Goal: Information Seeking & Learning: Learn about a topic

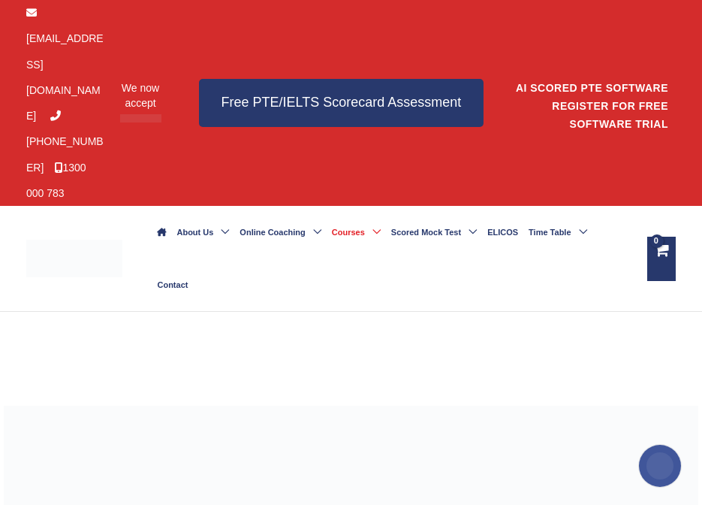
scroll to position [79, 0]
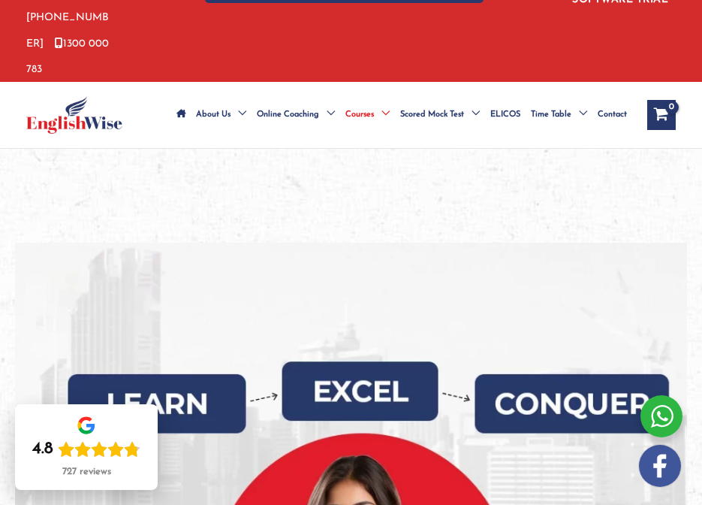
scroll to position [125, 0]
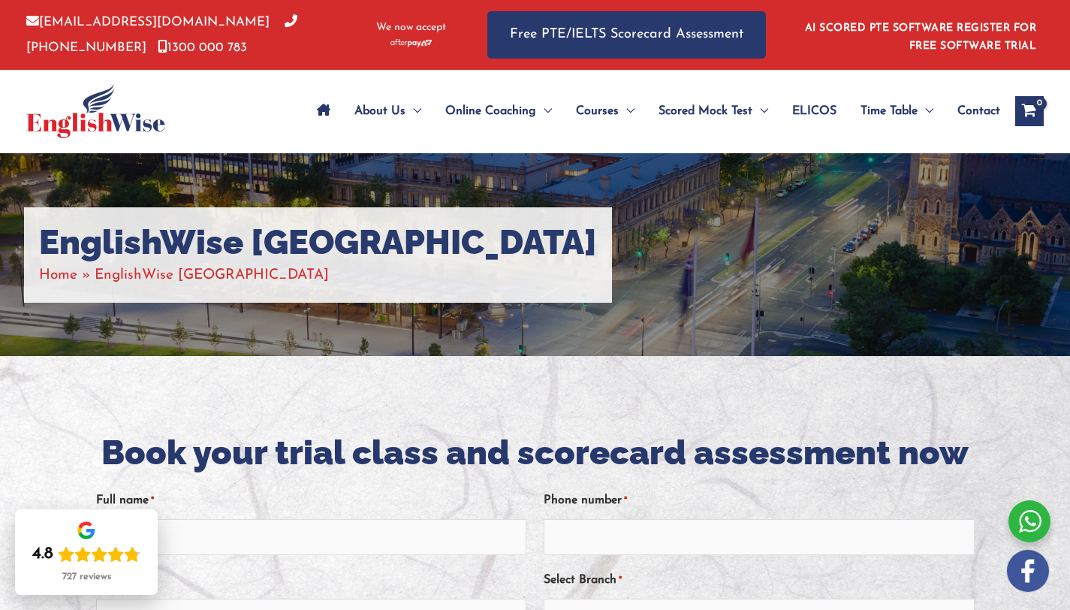
click at [120, 116] on img at bounding box center [95, 111] width 139 height 54
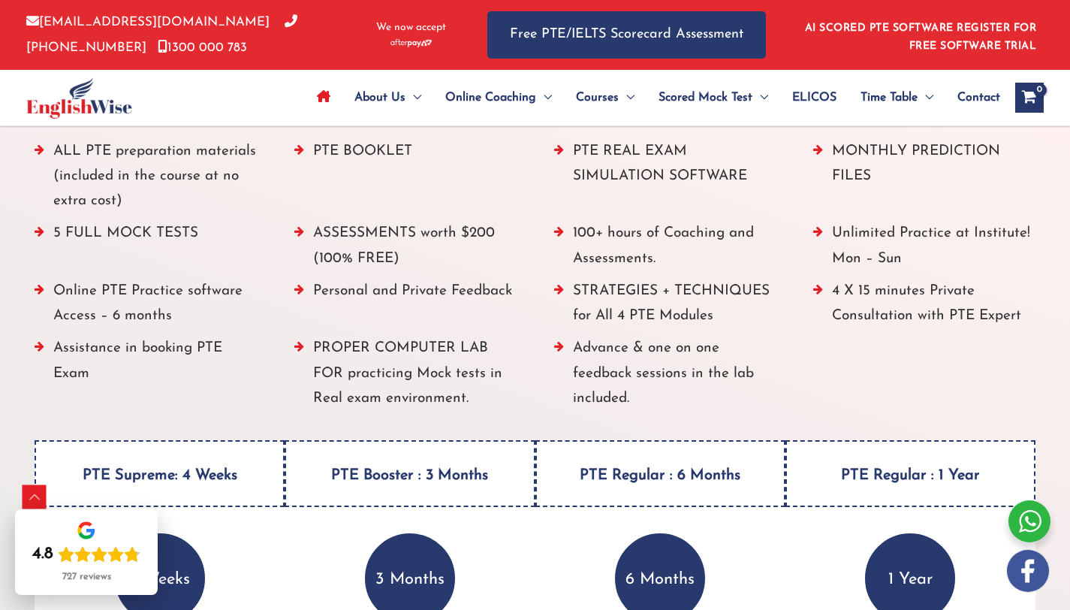
scroll to position [1713, 0]
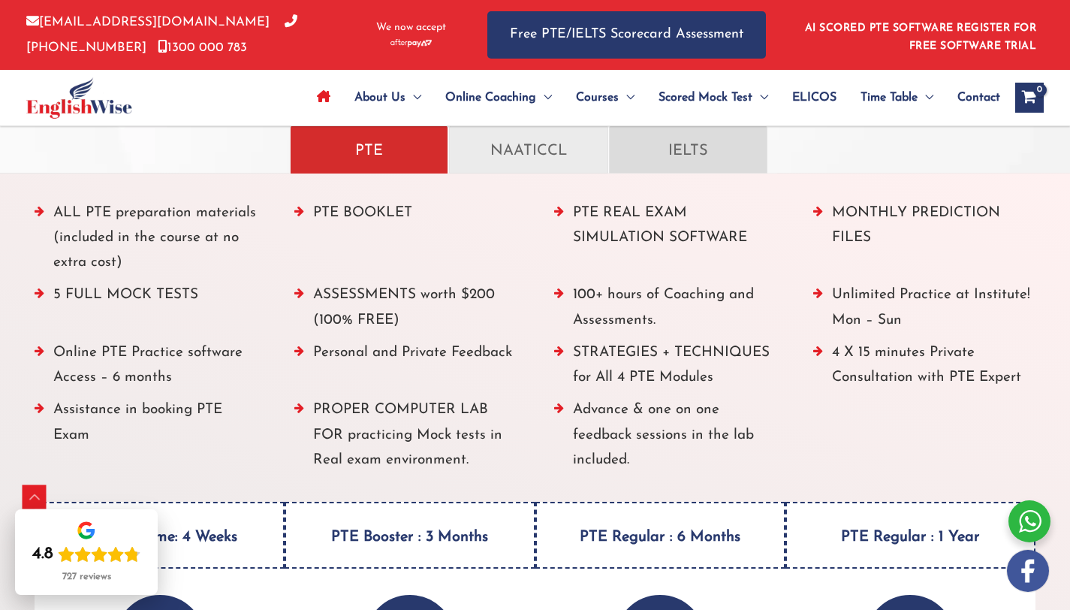
click at [690, 148] on p "IELTS" at bounding box center [688, 149] width 127 height 26
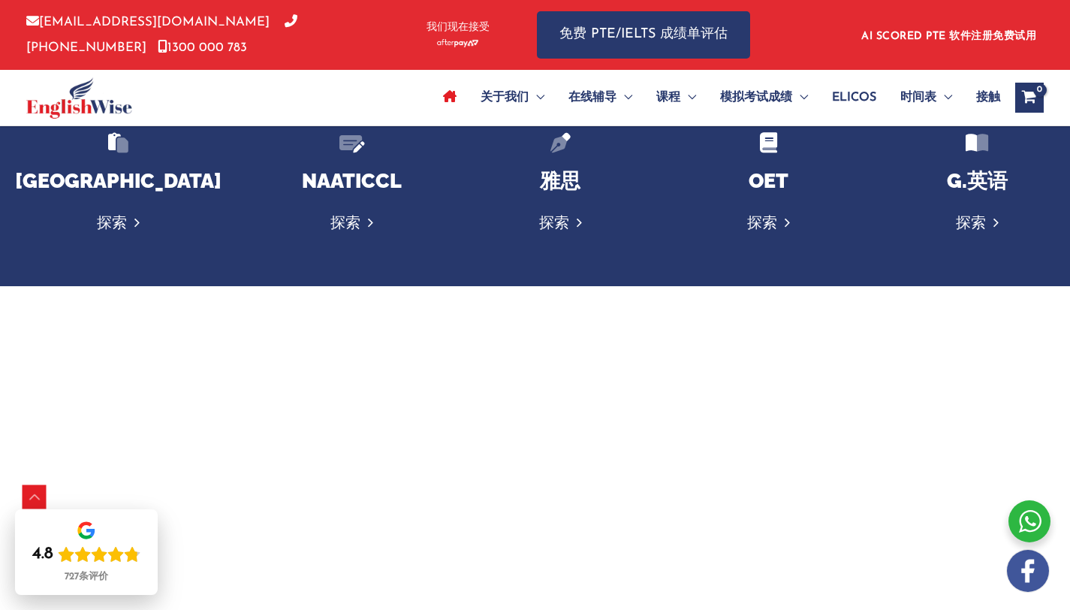
scroll to position [2267, 0]
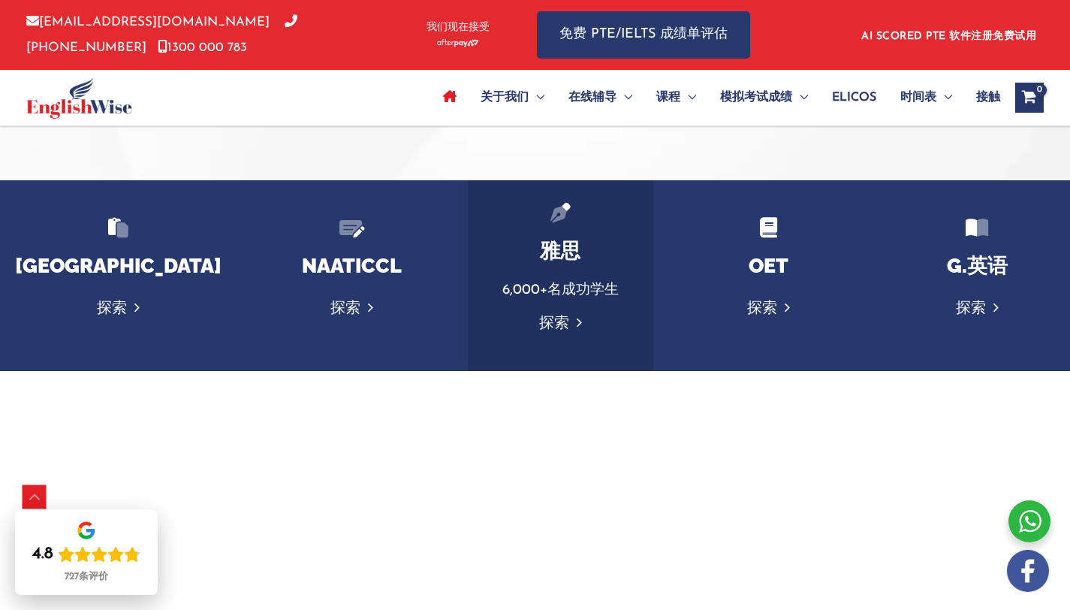
click at [539, 316] on font "探索" at bounding box center [554, 323] width 30 height 15
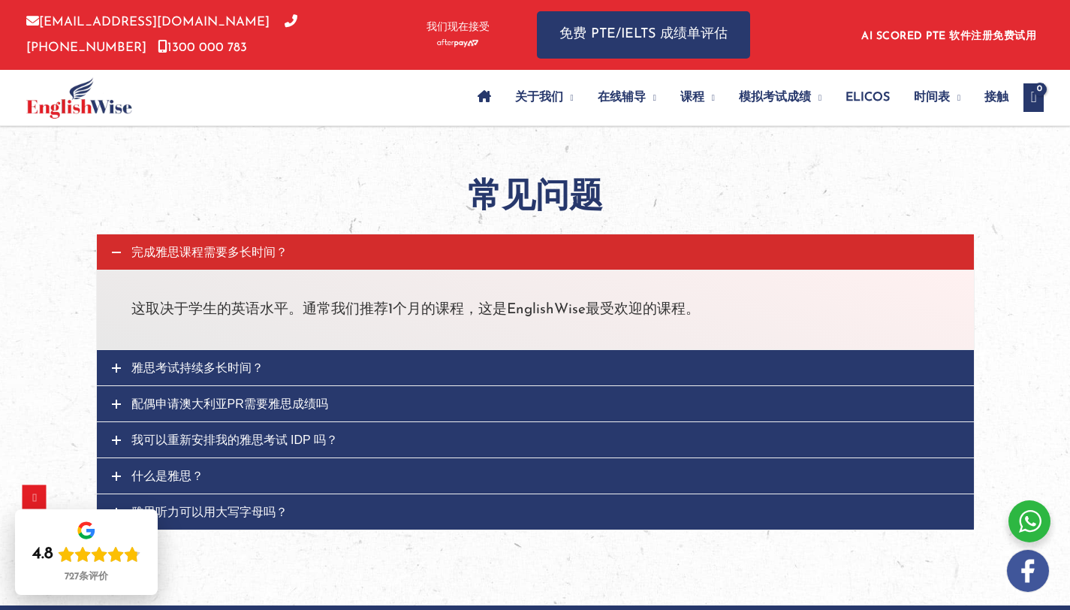
scroll to position [1567, 0]
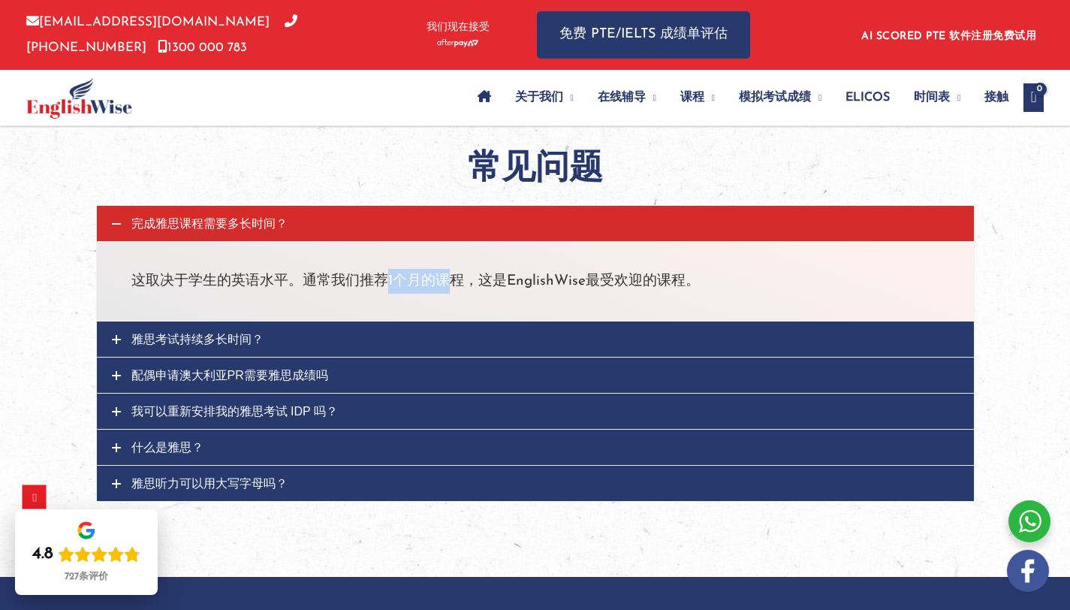
drag, startPoint x: 384, startPoint y: 278, endPoint x: 449, endPoint y: 277, distance: 65.3
click at [449, 277] on font "这取决于学生的英语水平。通常我们推荐1个月的课程，这是EnglishWise最受欢迎的课程。" at bounding box center [415, 281] width 568 height 14
click at [408, 278] on font "这取决于学生的英语水平。通常我们推荐1个月的课程，这是EnglishWise最受欢迎的课程。" at bounding box center [415, 281] width 568 height 14
click at [292, 338] on link "雅思考试持续多长时间？" at bounding box center [535, 338] width 877 height 35
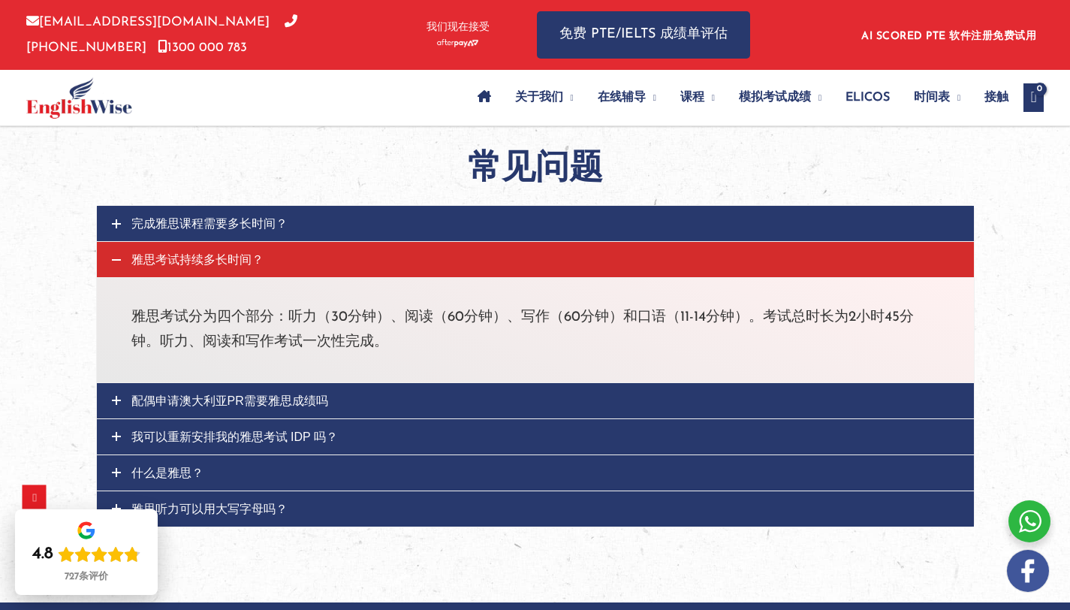
click at [318, 224] on link "完成雅思课程需要多长时间？" at bounding box center [535, 223] width 877 height 35
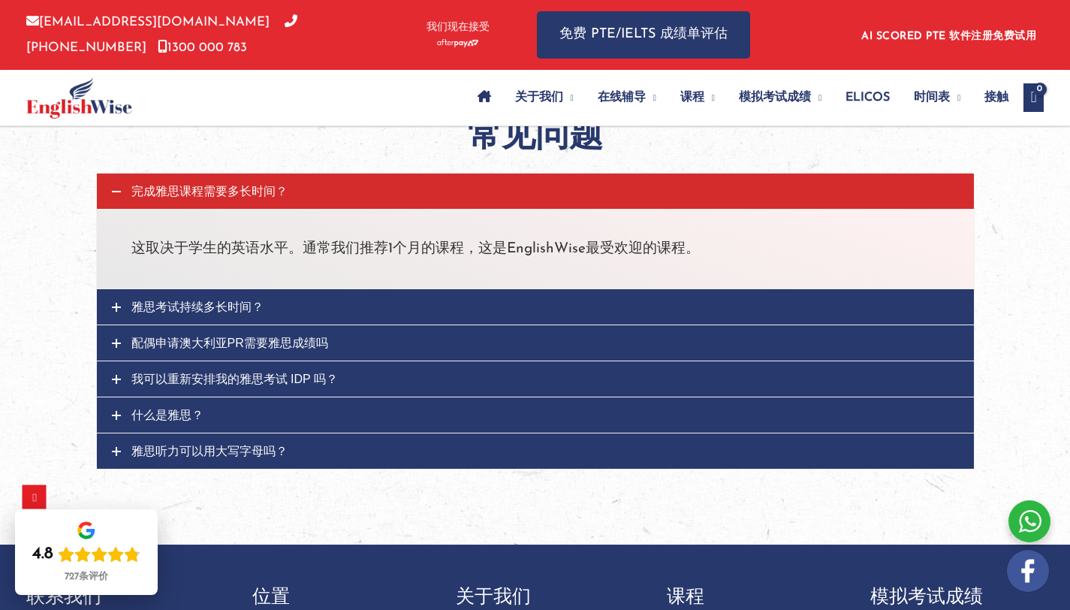
scroll to position [1601, 0]
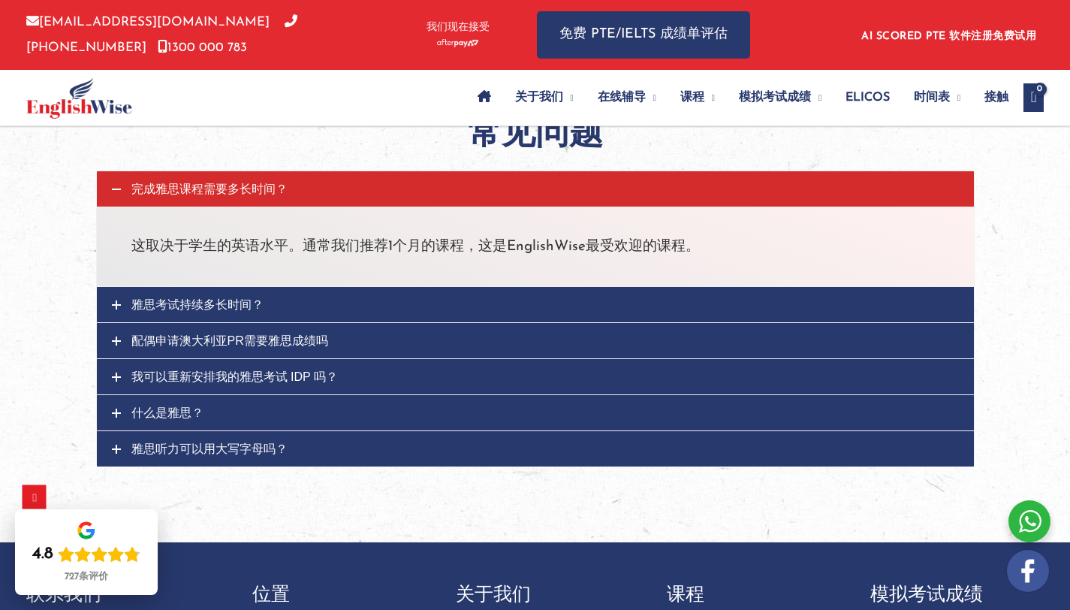
click at [356, 378] on link "我可以重新安排我的雅思考试 IDP 吗？" at bounding box center [535, 376] width 877 height 35
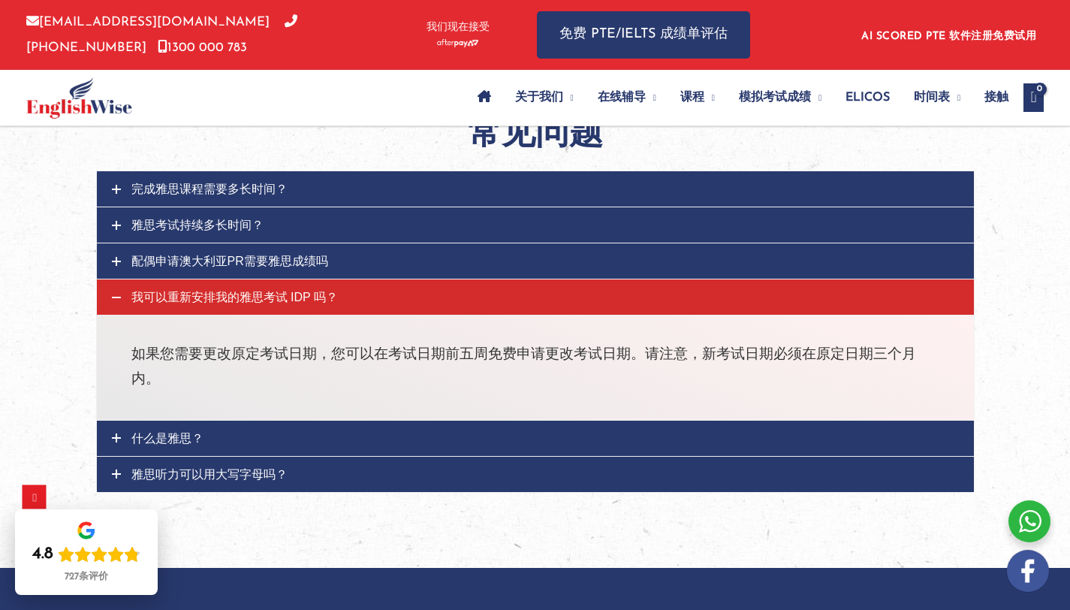
click at [303, 437] on link "什么是雅思？" at bounding box center [535, 437] width 877 height 35
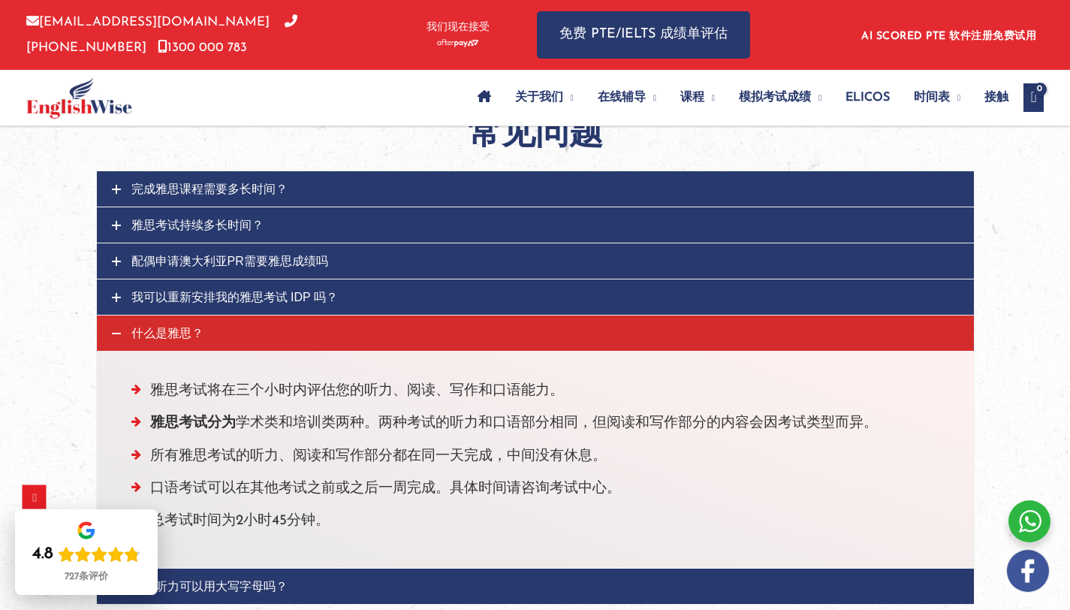
click at [350, 307] on link "我可以重新安排我的雅思考试 IDP 吗？" at bounding box center [535, 296] width 877 height 35
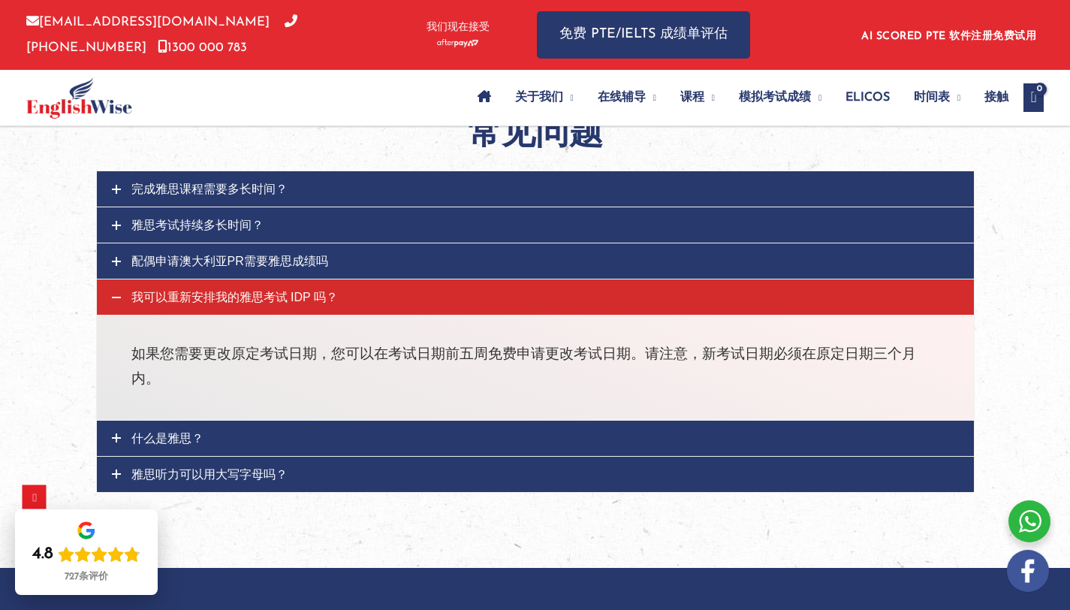
click at [336, 441] on link "什么是雅思？" at bounding box center [535, 437] width 877 height 35
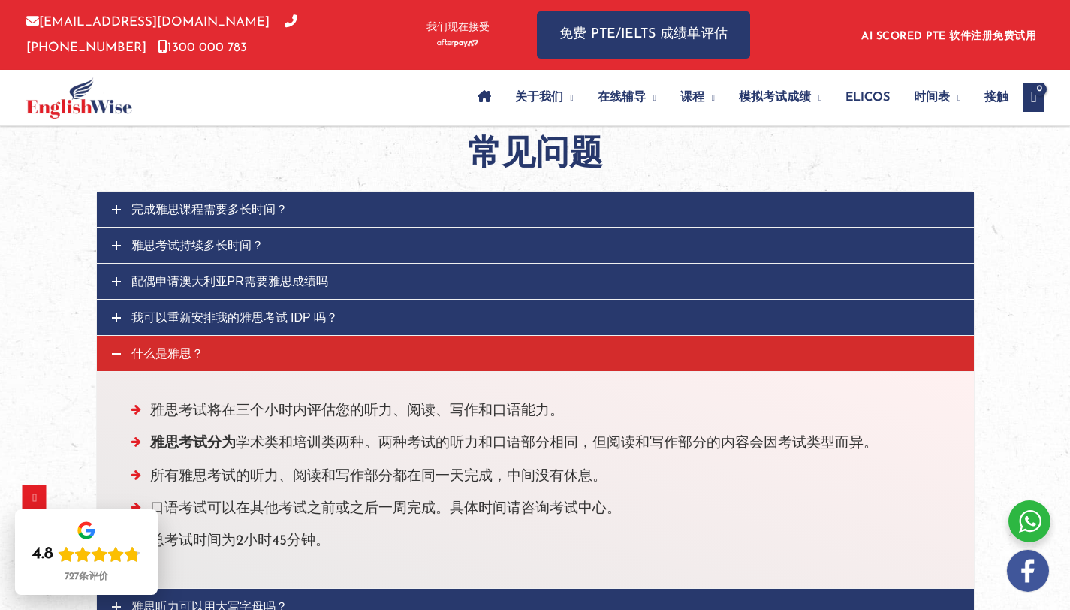
scroll to position [1773, 0]
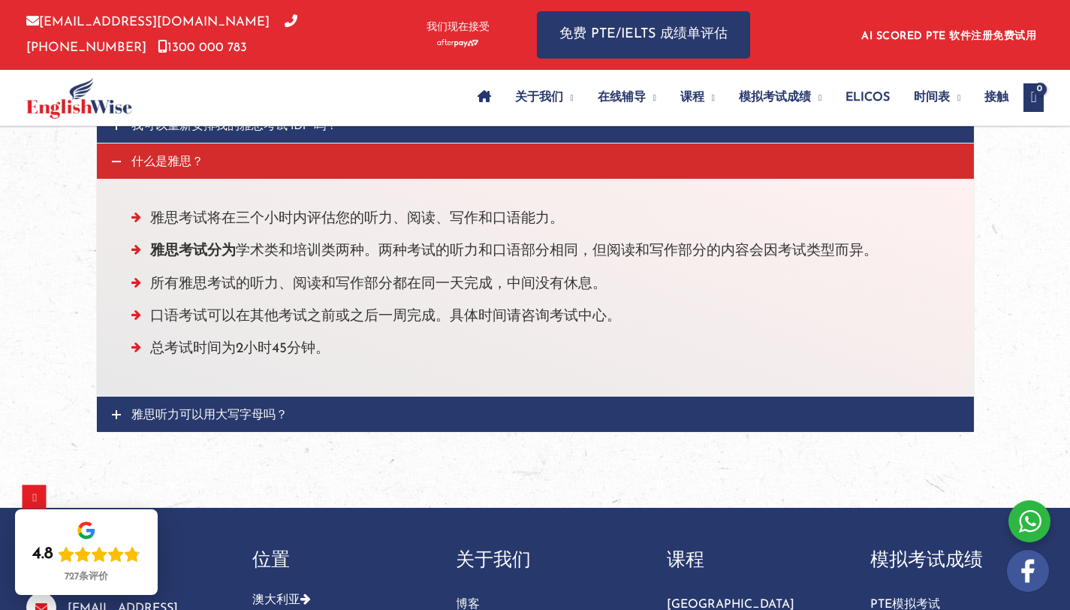
click at [319, 432] on link "雅思听力可以用大写字母吗？" at bounding box center [535, 413] width 877 height 35
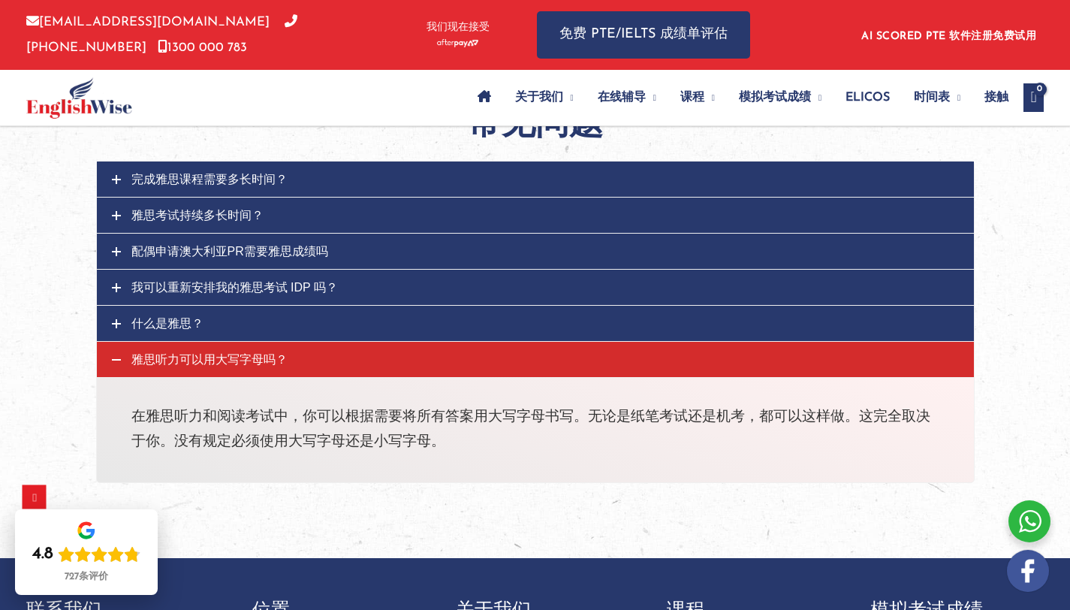
scroll to position [1595, 0]
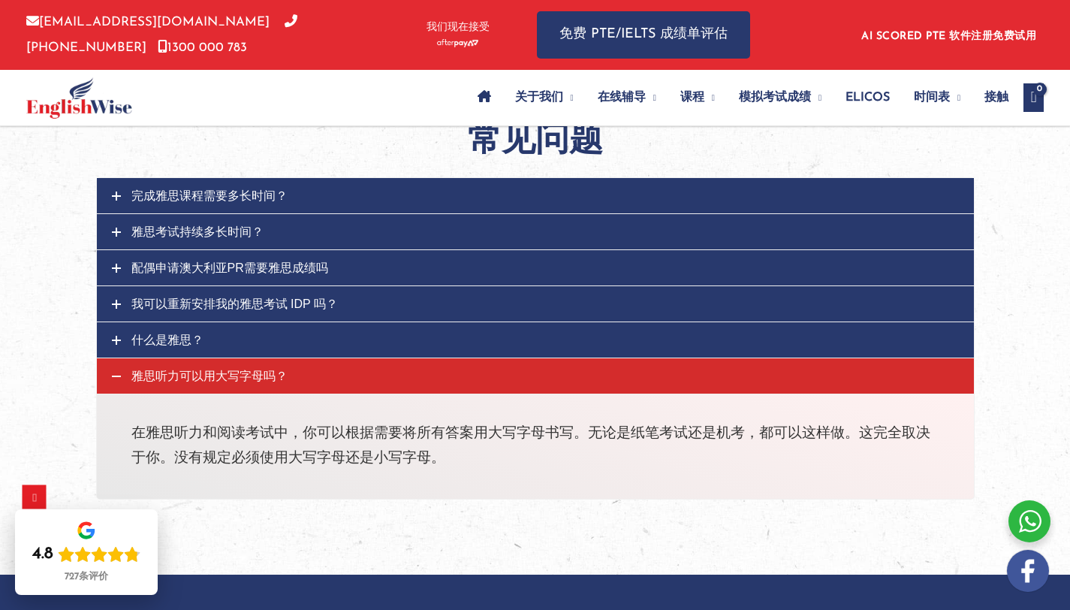
click at [223, 216] on link "雅思考试持续多长时间？" at bounding box center [535, 231] width 877 height 35
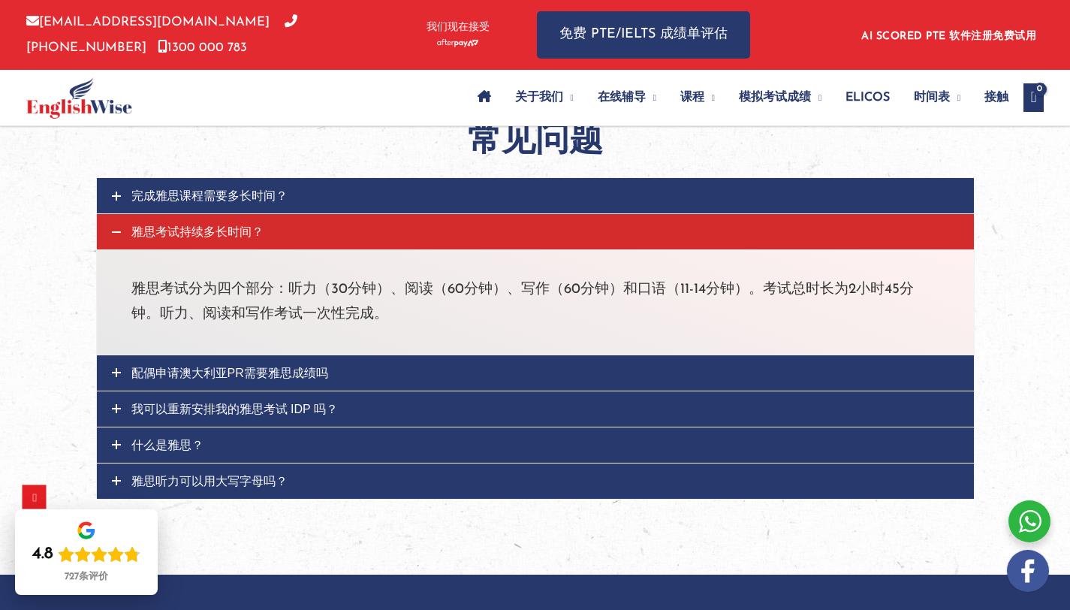
click at [234, 200] on font "完成雅思课程需要多长时间？" at bounding box center [209, 195] width 156 height 13
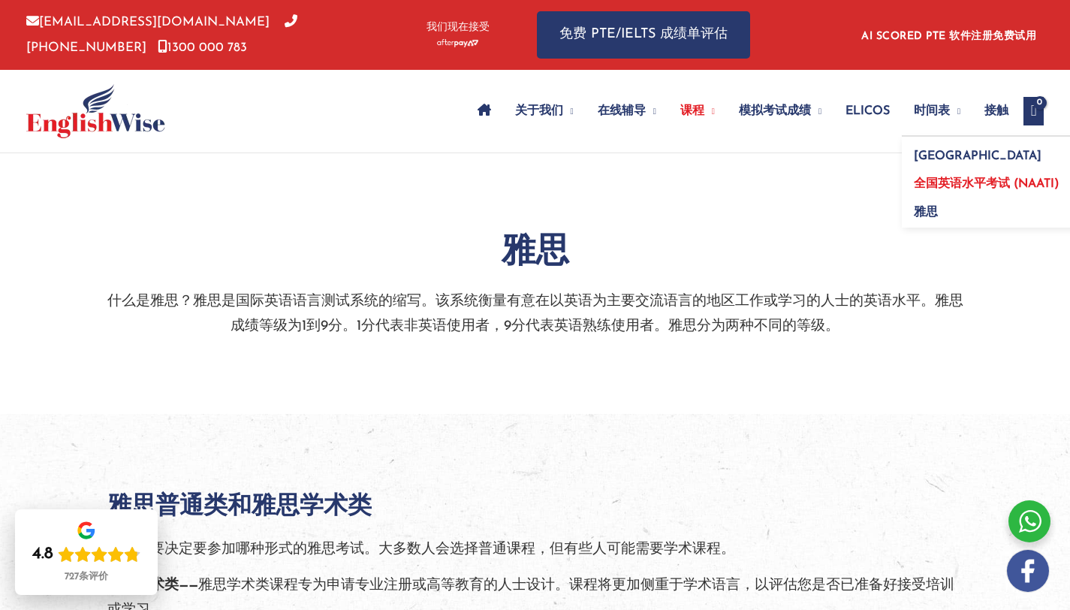
click at [945, 186] on font "全国英语水平考试 (NAATI)" at bounding box center [986, 184] width 145 height 12
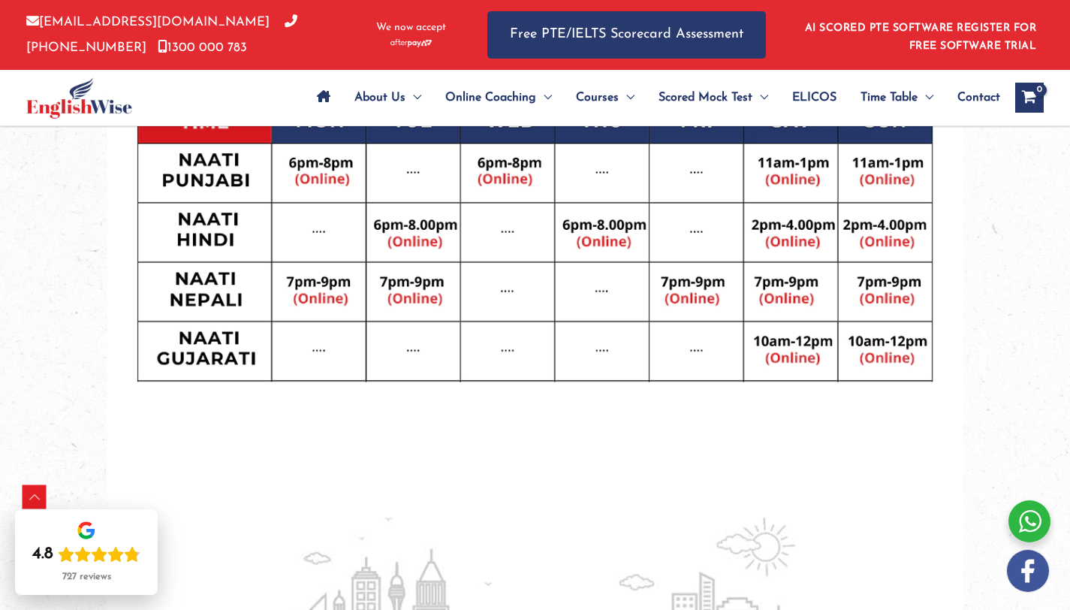
scroll to position [763, 0]
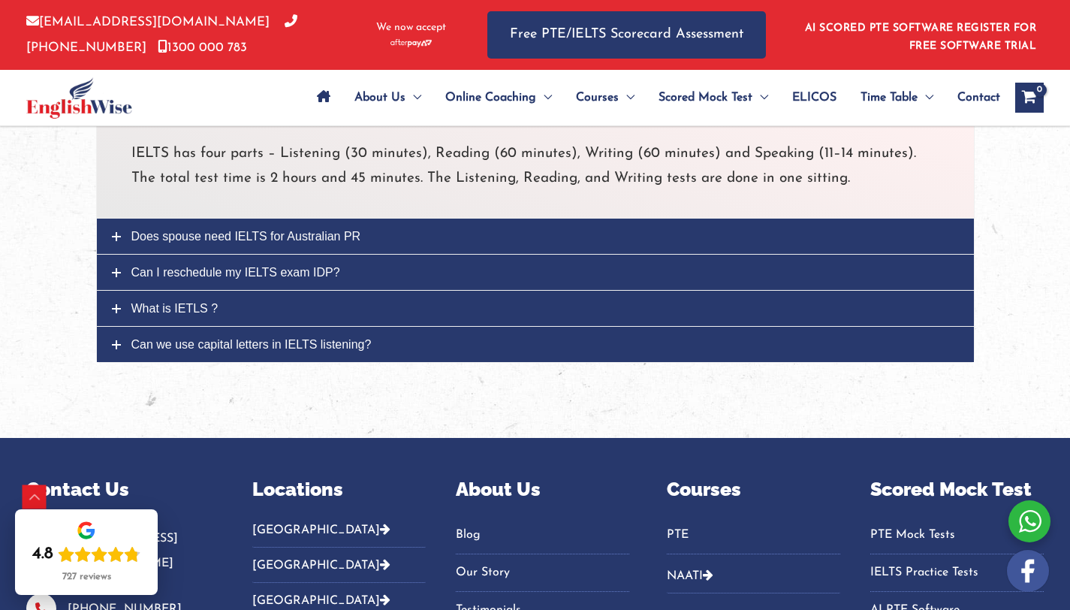
scroll to position [1972, 0]
